Goal: Information Seeking & Learning: Find specific fact

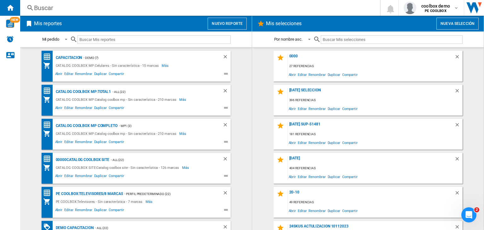
click at [158, 11] on div "Buscar" at bounding box center [199, 7] width 330 height 9
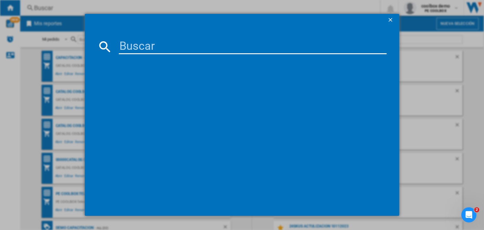
click at [200, 45] on input at bounding box center [253, 46] width 268 height 15
paste input "LENOVO V15 G4 GREY INTEL 1315U 8GB SSD 256GB 83A100ELLM"
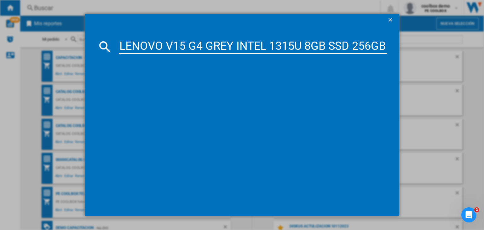
scroll to position [0, 71]
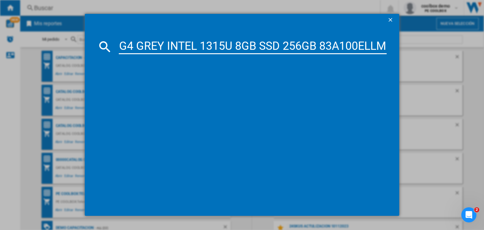
type input "LENOVO V15 G4 GREY INTEL 1315U 8GB SSD 256GB 83A100ELLM"
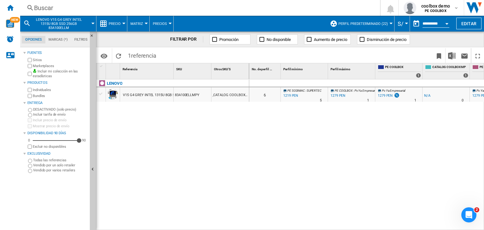
click at [289, 93] on div "1219 PEN" at bounding box center [290, 96] width 16 height 6
click at [335, 96] on div "1279 PEN" at bounding box center [338, 96] width 16 height 6
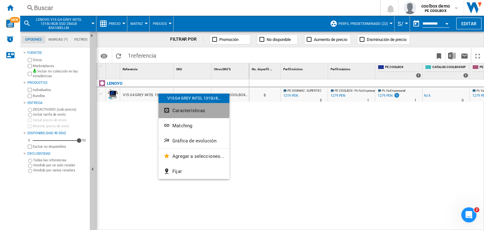
click at [185, 109] on span "Características" at bounding box center [188, 111] width 33 height 6
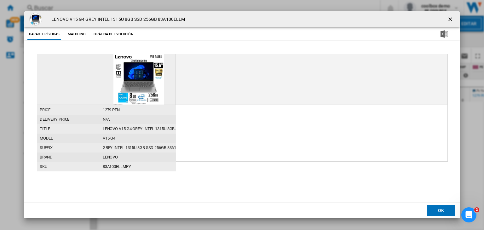
click at [74, 42] on md-dialog-content "Características Matching Gráfica de evolución price 1279 PEN delivery price N/A…" at bounding box center [241, 114] width 435 height 175
click at [75, 37] on button "Matching" at bounding box center [77, 34] width 28 height 11
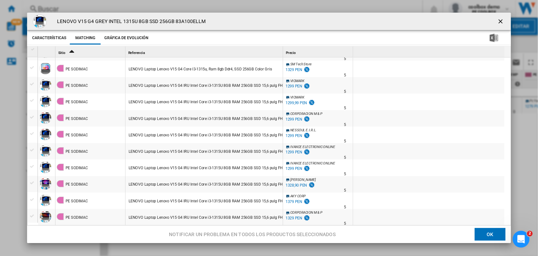
scroll to position [989, 0]
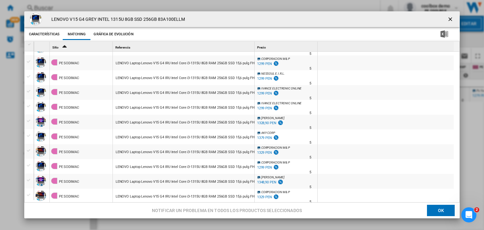
click at [450, 17] on ng-md-icon "getI18NText('BUTTONS.CLOSE_DIALOG')" at bounding box center [451, 20] width 8 height 8
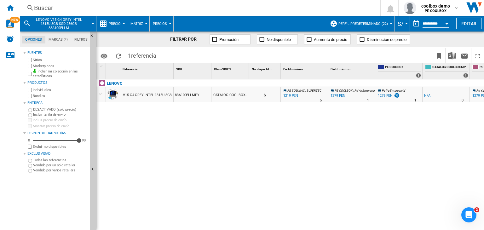
drag, startPoint x: 173, startPoint y: 75, endPoint x: 247, endPoint y: 75, distance: 74.4
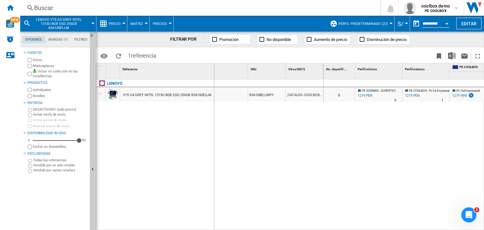
drag, startPoint x: 248, startPoint y: 75, endPoint x: 214, endPoint y: 75, distance: 34.7
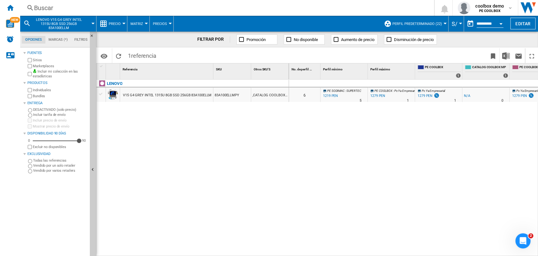
click at [275, 142] on div "LENOVO V15 G4 GREY INTEL 1315U 8GB SSD 256GB 83A100ELLM 83A100ELLMPY ,CATALOG C…" at bounding box center [192, 166] width 193 height 174
drag, startPoint x: 288, startPoint y: 69, endPoint x: 312, endPoint y: 71, distance: 23.4
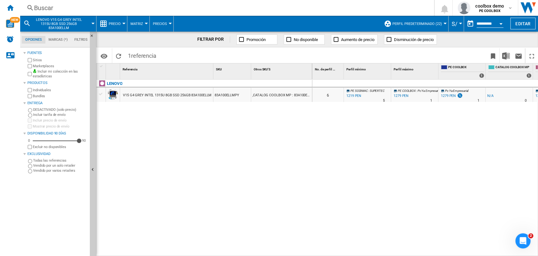
click at [119, 22] on span "Precio" at bounding box center [115, 24] width 12 height 4
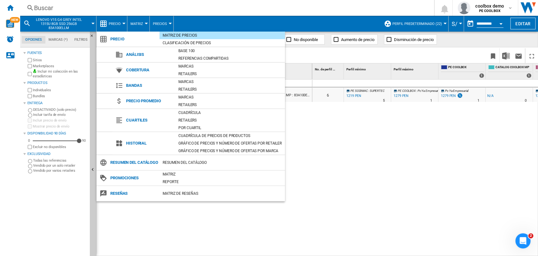
click at [208, 21] on md-backdrop at bounding box center [269, 128] width 538 height 256
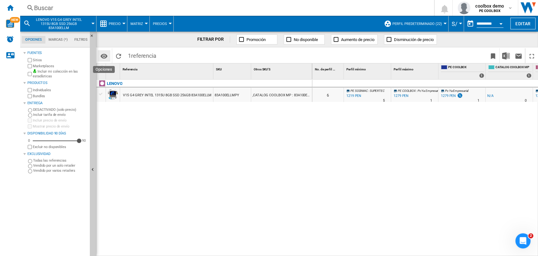
click at [106, 54] on md-icon "Opciones" at bounding box center [104, 56] width 8 height 8
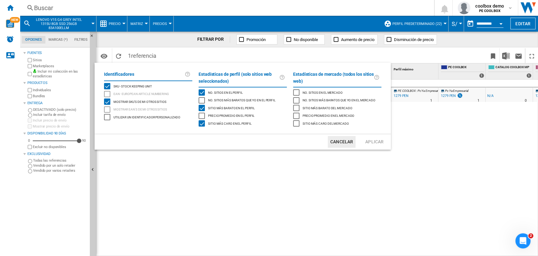
click at [130, 100] on span "Mostrar SKU'S de mi otros sitios" at bounding box center [139, 101] width 53 height 4
click at [371, 144] on button "Aplicar" at bounding box center [374, 142] width 28 height 12
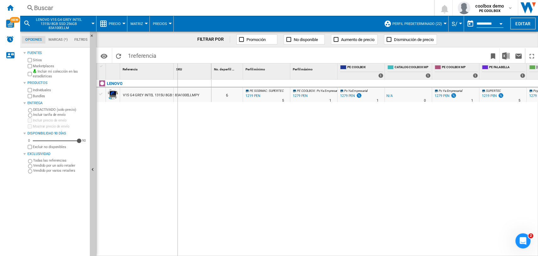
drag, startPoint x: 173, startPoint y: 71, endPoint x: 232, endPoint y: 76, distance: 59.2
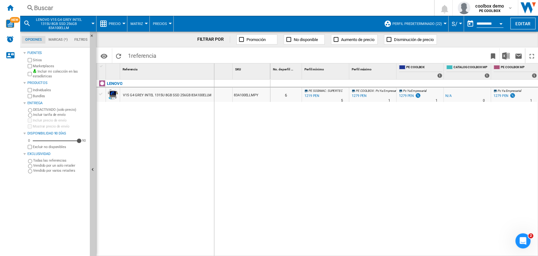
drag, startPoint x: 233, startPoint y: 74, endPoint x: 213, endPoint y: 73, distance: 20.2
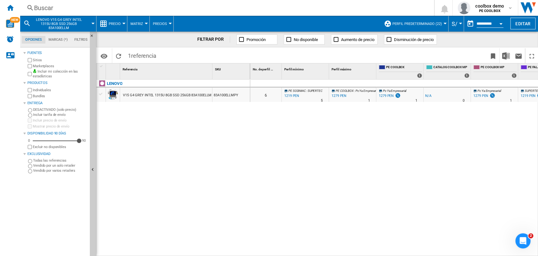
click at [259, 157] on div "0 6 PE SODIMAC : SUPERTEC -4.7 % 1219 PEN % N/A 5 PE SODIMAC : SUPERTEC PE COOL…" at bounding box center [394, 167] width 288 height 177
click at [10, 10] on ng-md-icon "Inicio" at bounding box center [10, 8] width 8 height 8
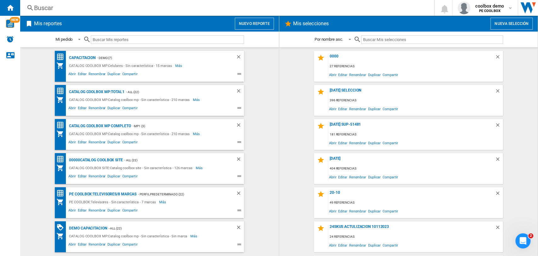
click at [245, 18] on button "Nuevo reporte" at bounding box center [254, 24] width 39 height 12
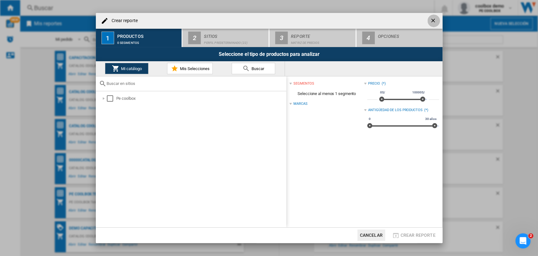
click at [436, 16] on button "button" at bounding box center [433, 20] width 13 height 13
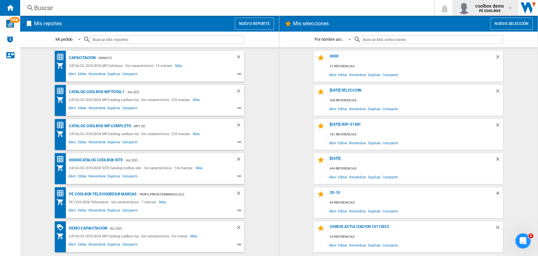
click at [481, 10] on b "PE COOLBOX" at bounding box center [489, 11] width 21 height 4
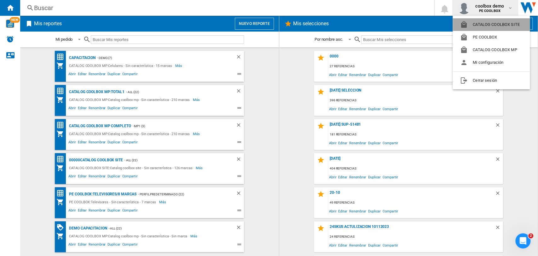
click at [485, 26] on button "CATALOG COOLBOX SITE" at bounding box center [490, 24] width 77 height 13
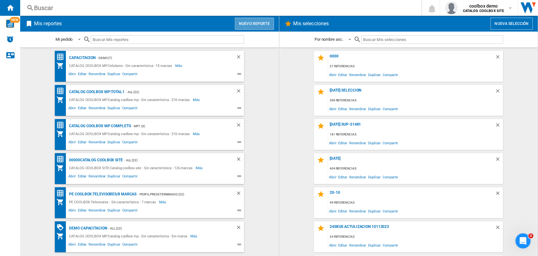
click at [257, 24] on button "Nuevo reporte" at bounding box center [254, 24] width 39 height 12
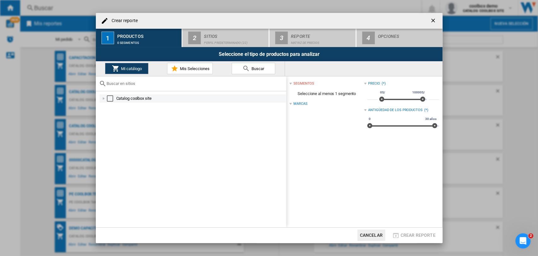
click at [110, 97] on div "Select" at bounding box center [110, 98] width 6 height 6
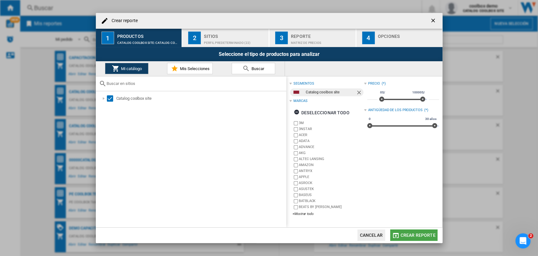
click at [406, 237] on span "Crear reporte" at bounding box center [417, 234] width 35 height 5
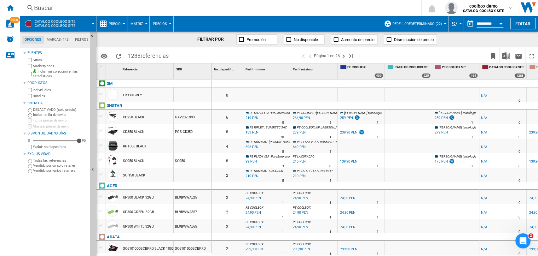
click at [144, 145] on div "RPT006 BLACK" at bounding box center [135, 146] width 24 height 14
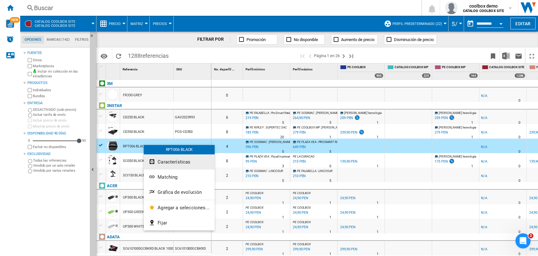
click at [162, 161] on span "Características" at bounding box center [174, 162] width 33 height 6
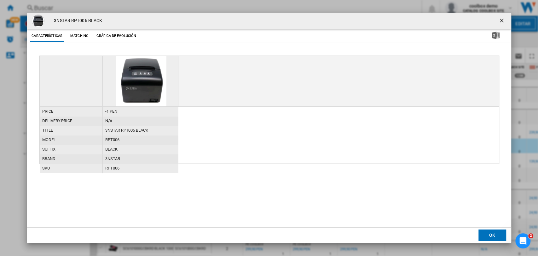
click at [87, 18] on h4 "3NSTAR RPT006 BLACK" at bounding box center [76, 21] width 51 height 6
click at [90, 19] on h4 "3NSTAR RPT006 BLACK" at bounding box center [76, 21] width 51 height 6
drag, startPoint x: 89, startPoint y: 19, endPoint x: 66, endPoint y: 20, distance: 24.0
click at [66, 20] on h4 "3NSTAR RPT006 BLACK" at bounding box center [76, 21] width 51 height 6
copy h4 "3NSTAR RPT006 BLACK"
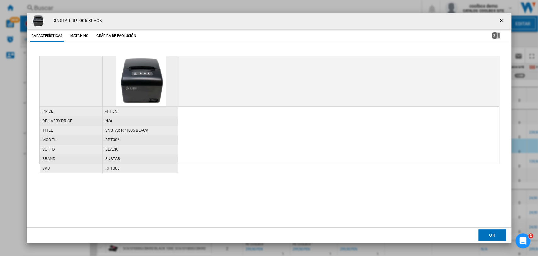
click at [0, 65] on div "3NSTAR RPT006 BLACK Características Matching Gráfica de evolución price -1 PEN …" at bounding box center [269, 127] width 538 height 255
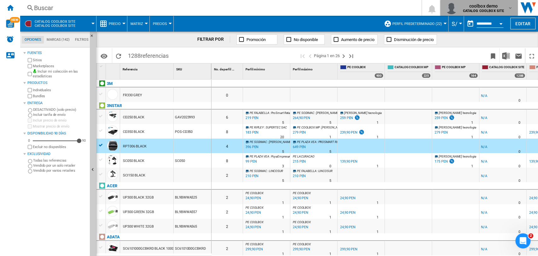
click at [500, 7] on span "coolbox demo" at bounding box center [483, 6] width 41 height 6
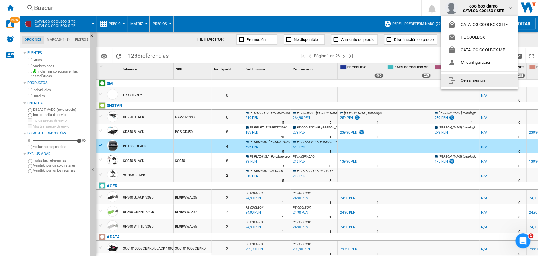
click at [204, 86] on md-backdrop at bounding box center [269, 128] width 538 height 256
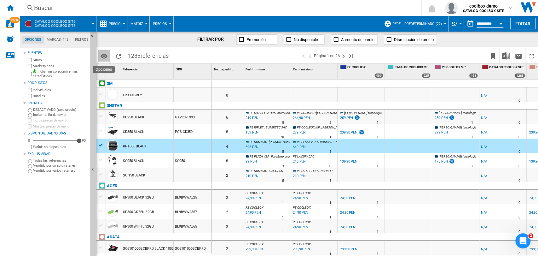
click at [106, 55] on md-icon "Opciones" at bounding box center [104, 56] width 8 height 8
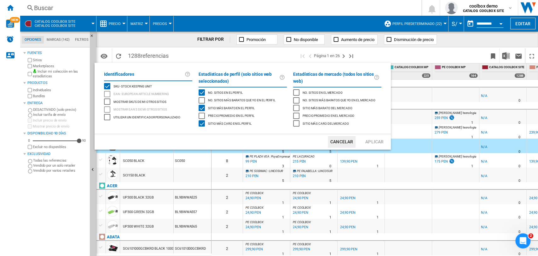
click at [131, 100] on span "Mostrar SKU'S de mi otros sitios" at bounding box center [139, 101] width 53 height 4
click at [368, 141] on button "Aplicar" at bounding box center [374, 142] width 28 height 12
